Goal: Communication & Community: Share content

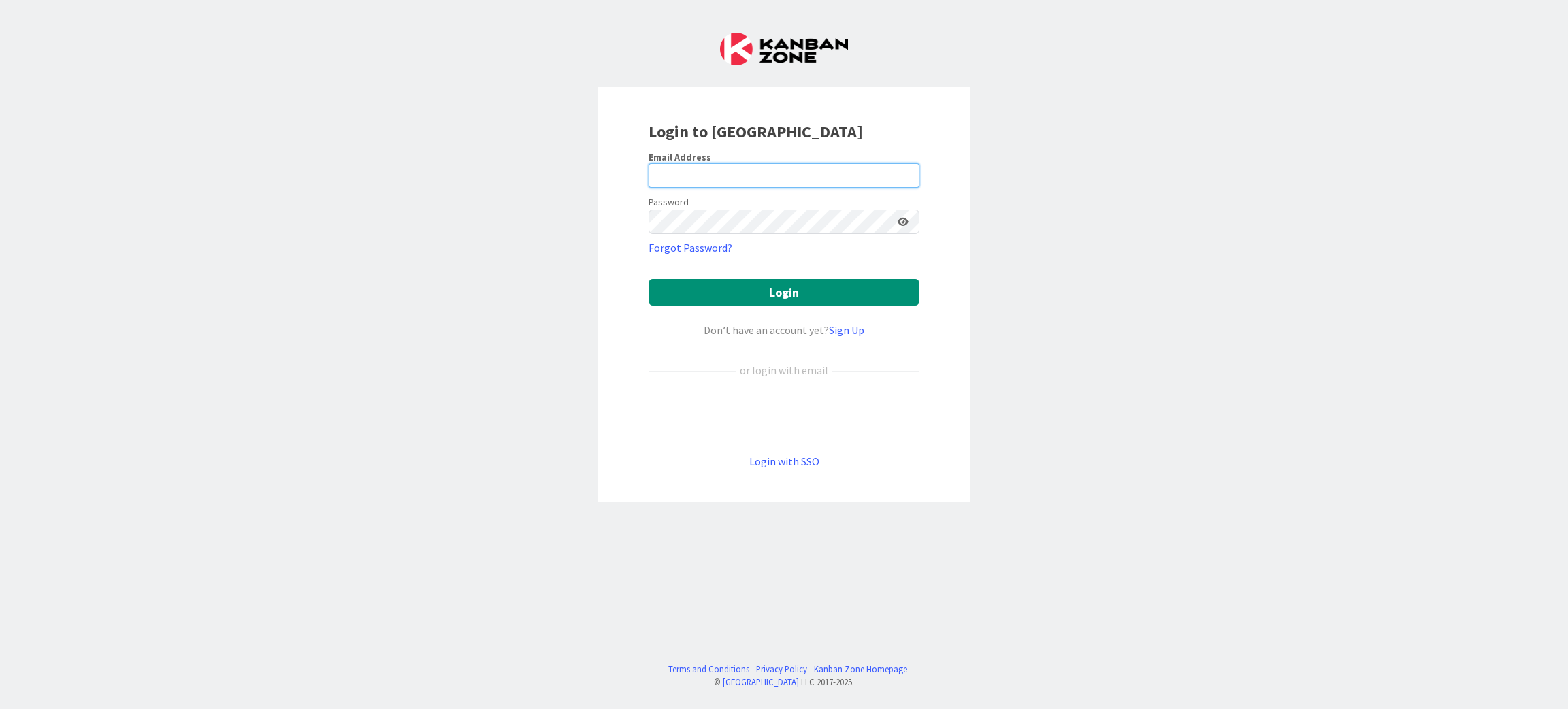
click at [754, 176] on input "email" at bounding box center [783, 175] width 271 height 24
type input "[PERSON_NAME][EMAIL_ADDRESS][DOMAIN_NAME]"
click at [802, 288] on button "Login" at bounding box center [783, 292] width 271 height 27
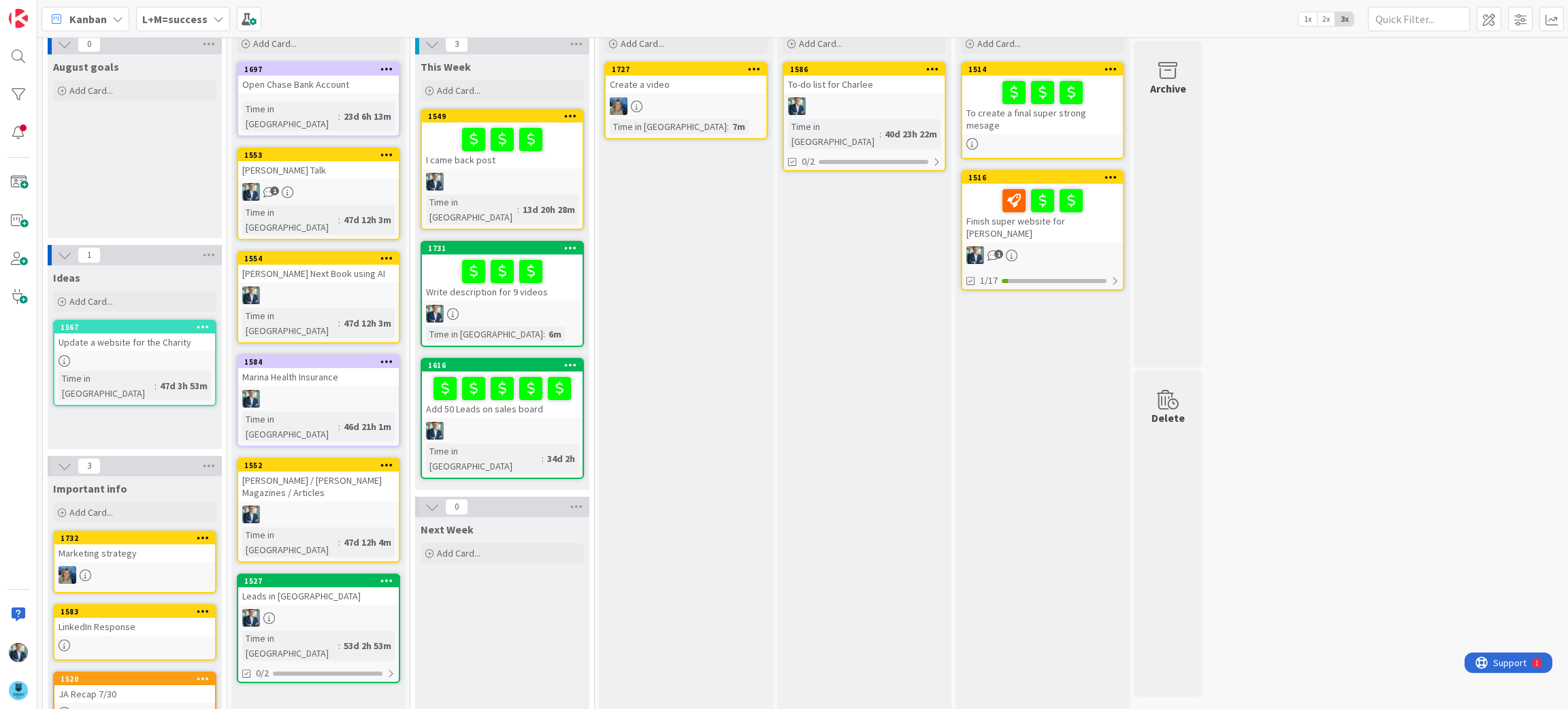
scroll to position [94, 0]
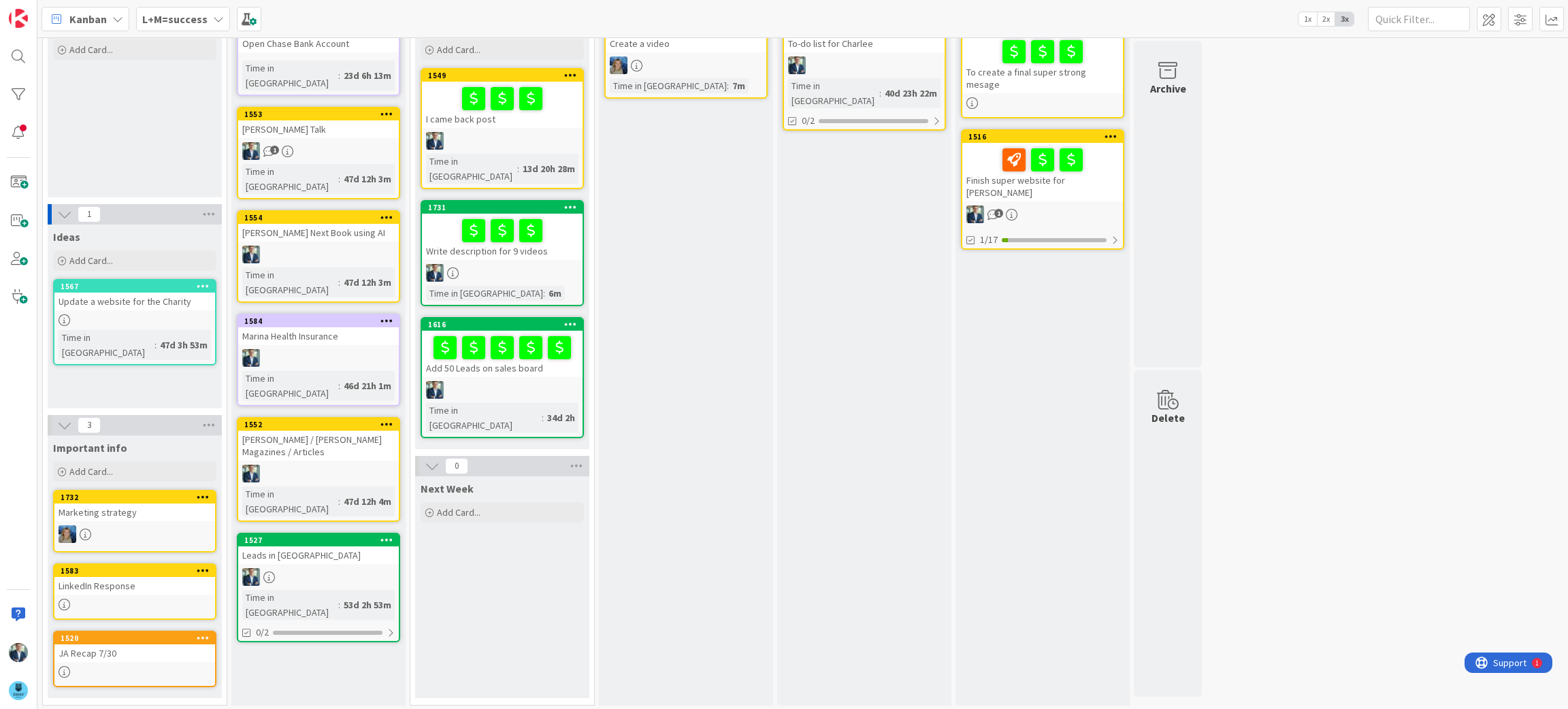
click at [110, 515] on div "Marketing strategy" at bounding box center [135, 513] width 161 height 18
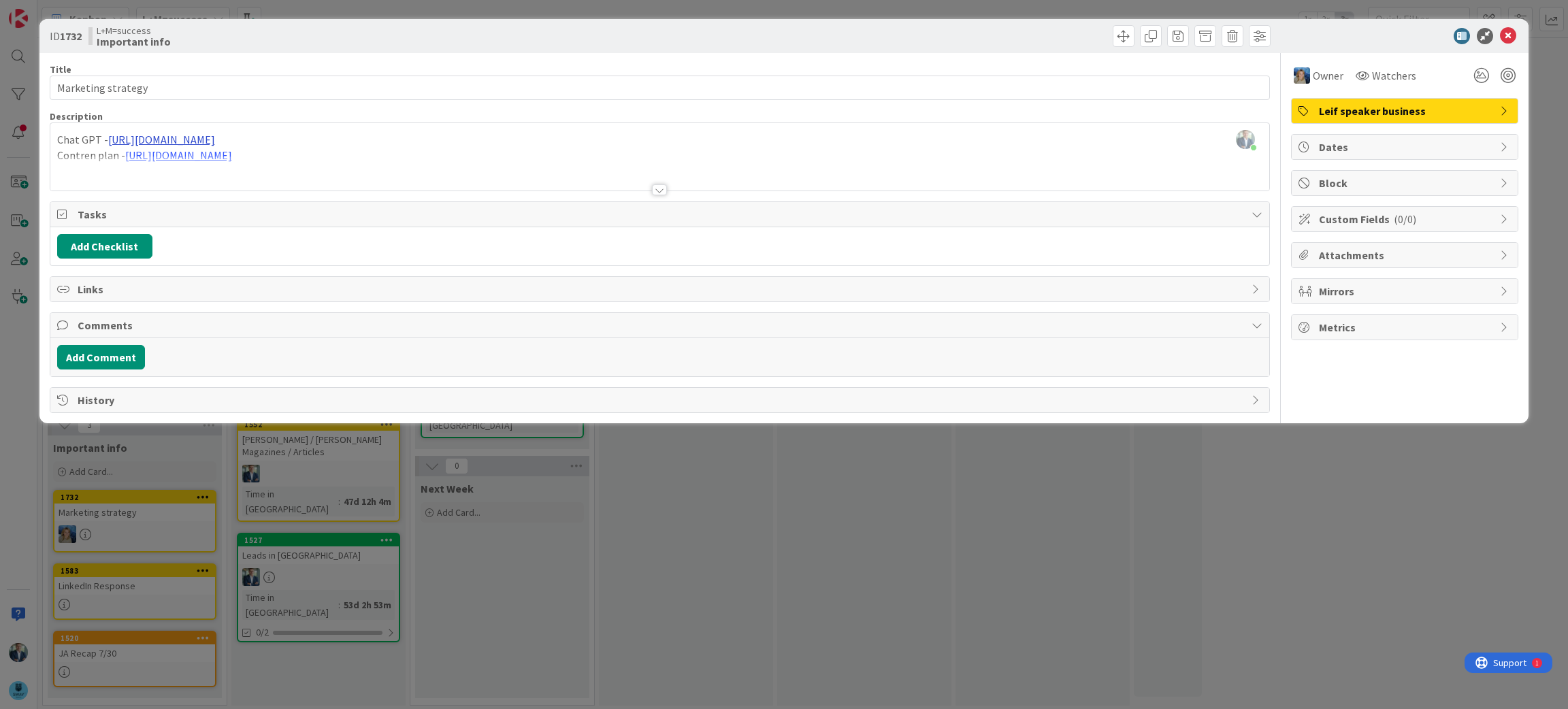
click at [224, 142] on div "[PERSON_NAME] just joined Chat GPT - [URL][DOMAIN_NAME] Contren plan - [URL][DO…" at bounding box center [659, 156] width 1219 height 67
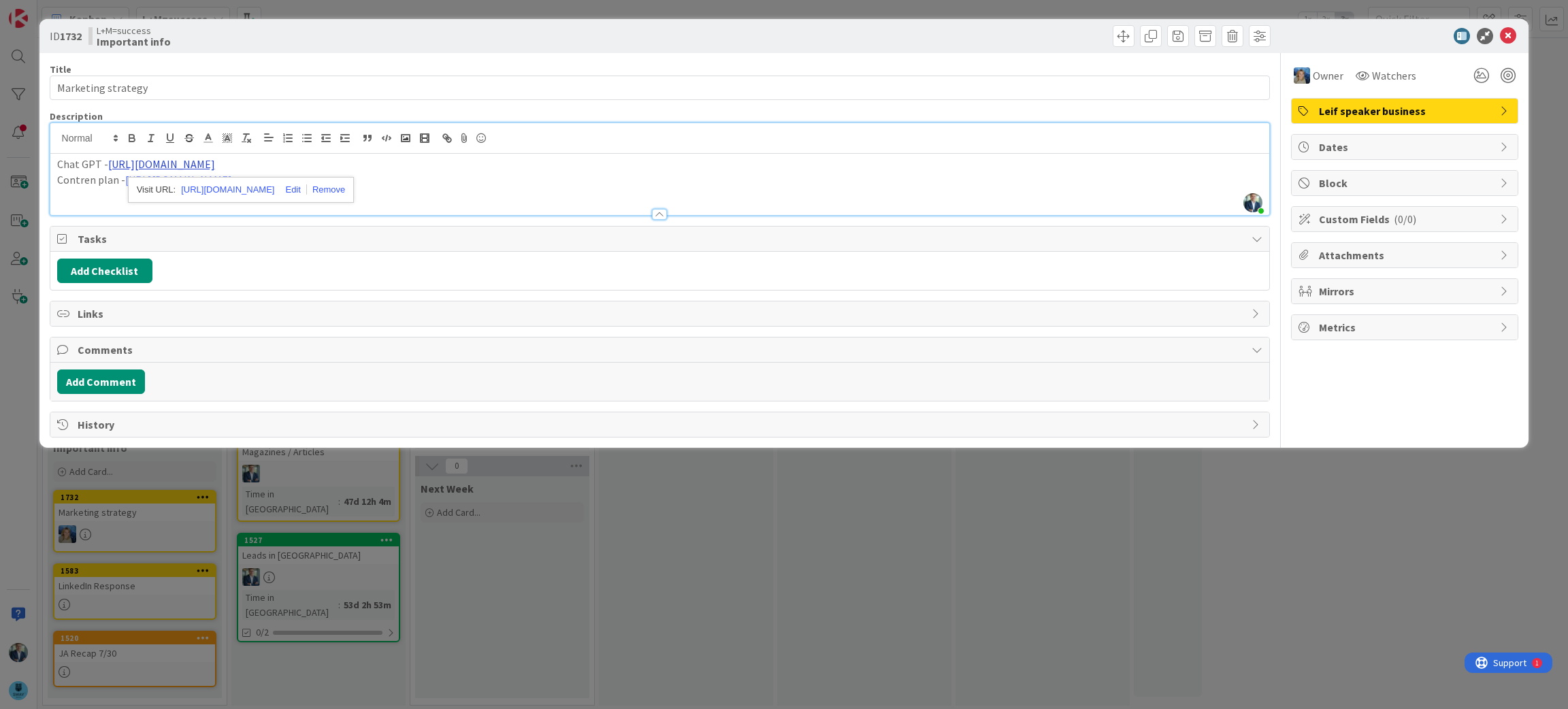
click at [215, 166] on link "[URL][DOMAIN_NAME]" at bounding box center [162, 164] width 107 height 13
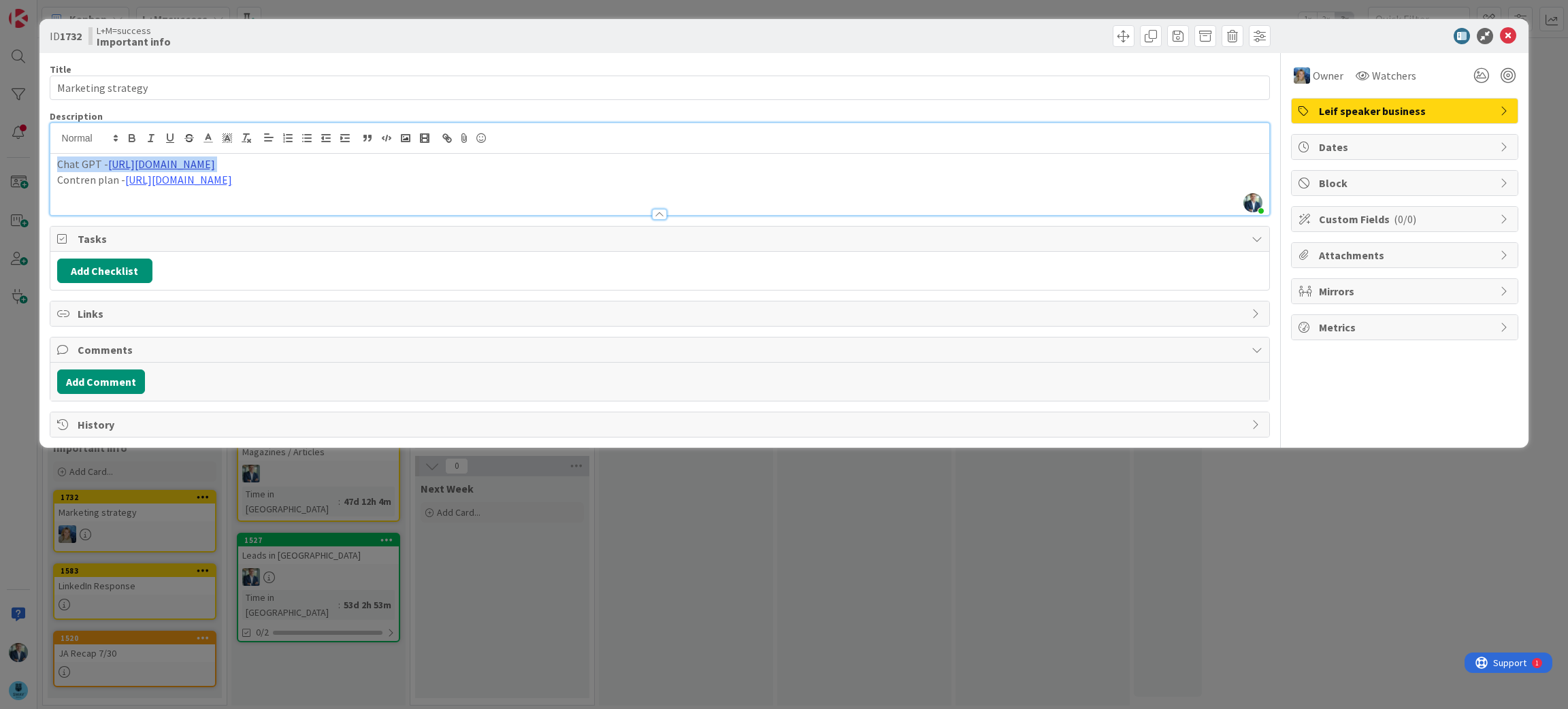
click at [215, 166] on link "[URL][DOMAIN_NAME]" at bounding box center [162, 164] width 107 height 13
click at [267, 195] on link "[URL][DOMAIN_NAME]" at bounding box center [227, 190] width 93 height 18
